Goal: Transaction & Acquisition: Purchase product/service

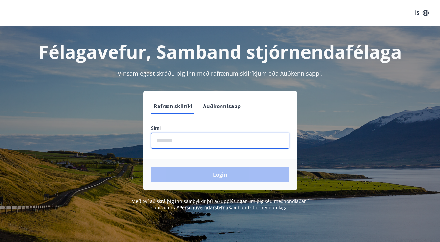
click at [155, 138] on input "phone" at bounding box center [220, 141] width 138 height 16
type input "********"
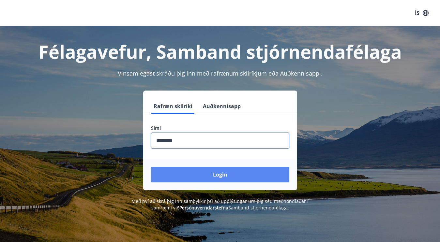
click at [217, 176] on button "Login" at bounding box center [220, 175] width 138 height 16
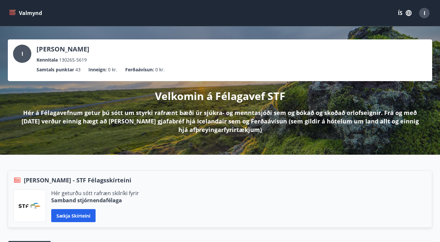
click at [11, 12] on icon "menu" at bounding box center [12, 11] width 6 height 1
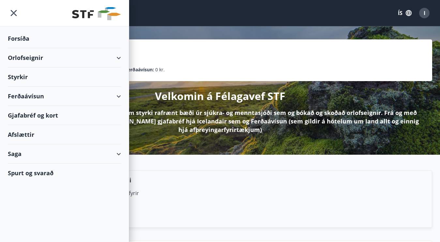
click at [118, 96] on div "Ferðaávísun" at bounding box center [64, 96] width 113 height 19
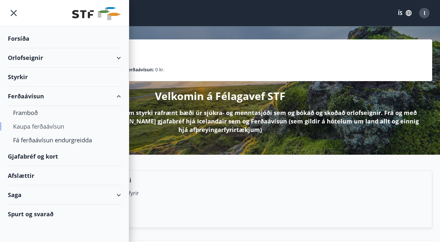
click at [55, 126] on div "Kaupa ferðaávísun" at bounding box center [64, 127] width 103 height 14
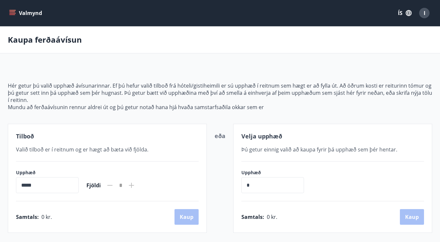
click at [13, 12] on icon "menu" at bounding box center [12, 13] width 7 height 7
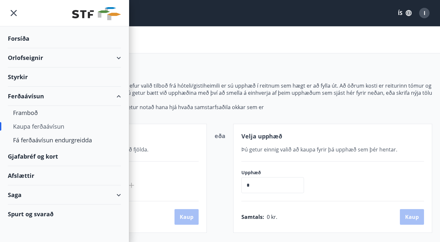
click at [41, 156] on div "Gjafabréf og kort" at bounding box center [64, 156] width 113 height 19
